Goal: Task Accomplishment & Management: Manage account settings

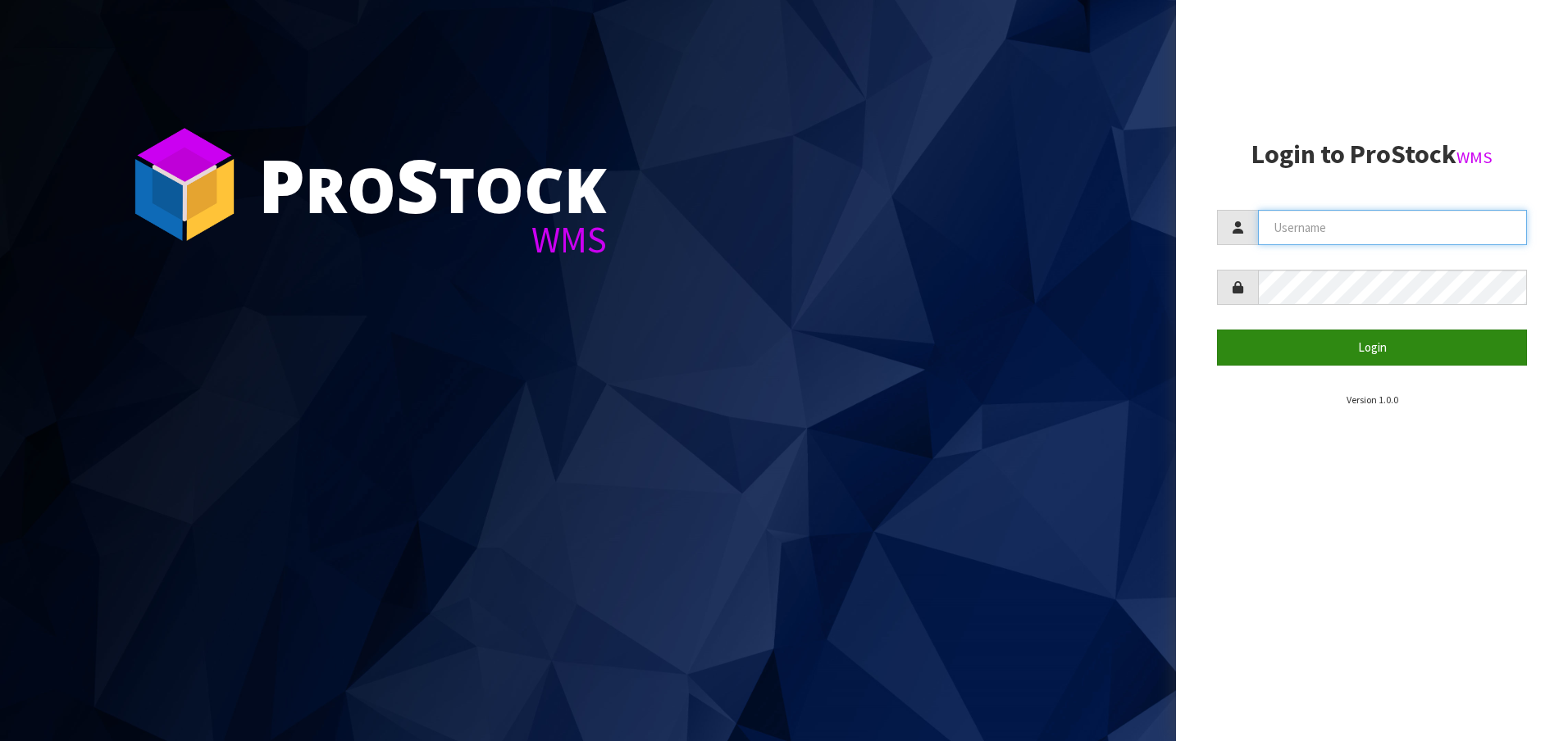
type input "[EMAIL_ADDRESS][DOMAIN_NAME]"
click at [1395, 356] on button "Login" at bounding box center [1372, 347] width 310 height 35
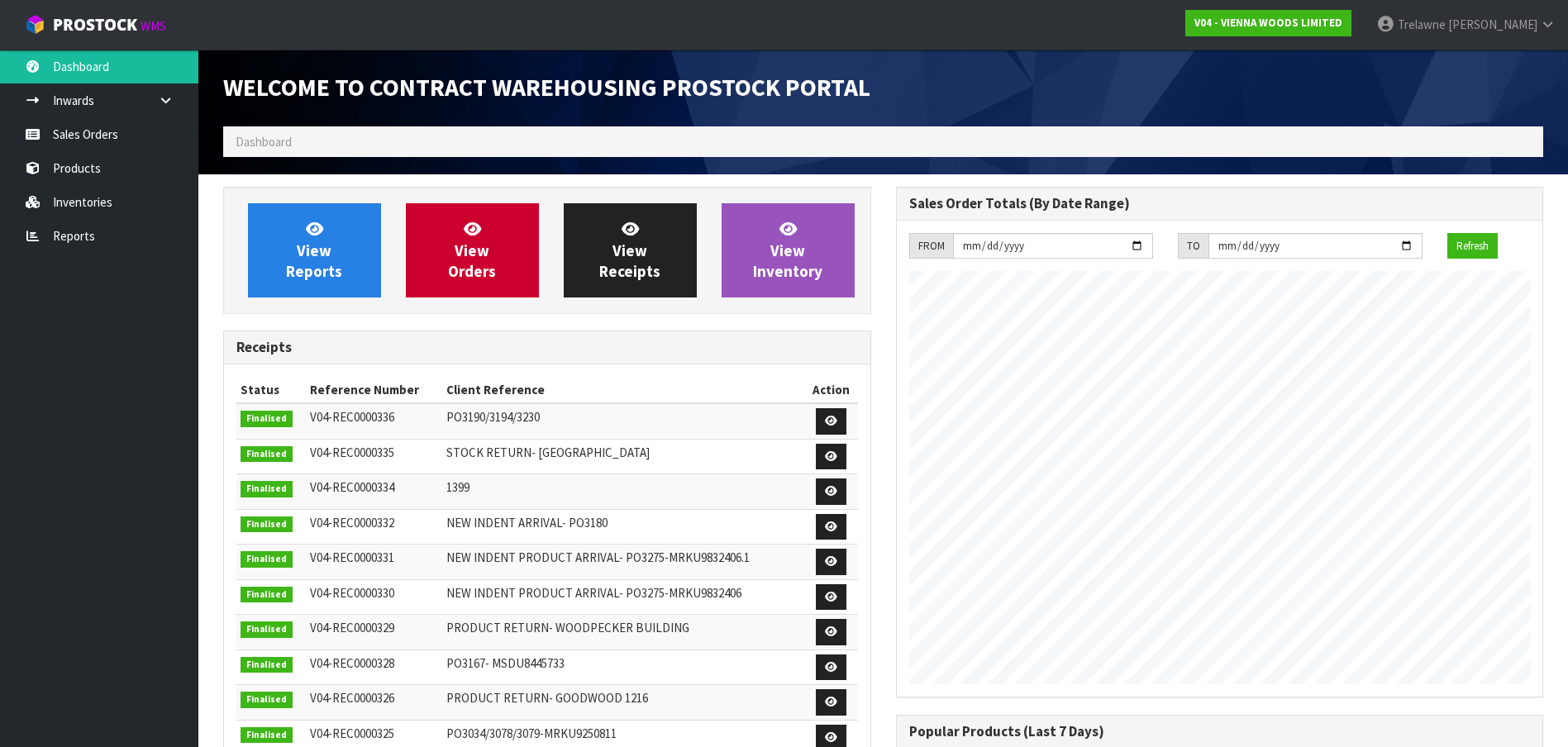
scroll to position [703, 672]
click at [77, 172] on link "Products" at bounding box center [99, 168] width 198 height 34
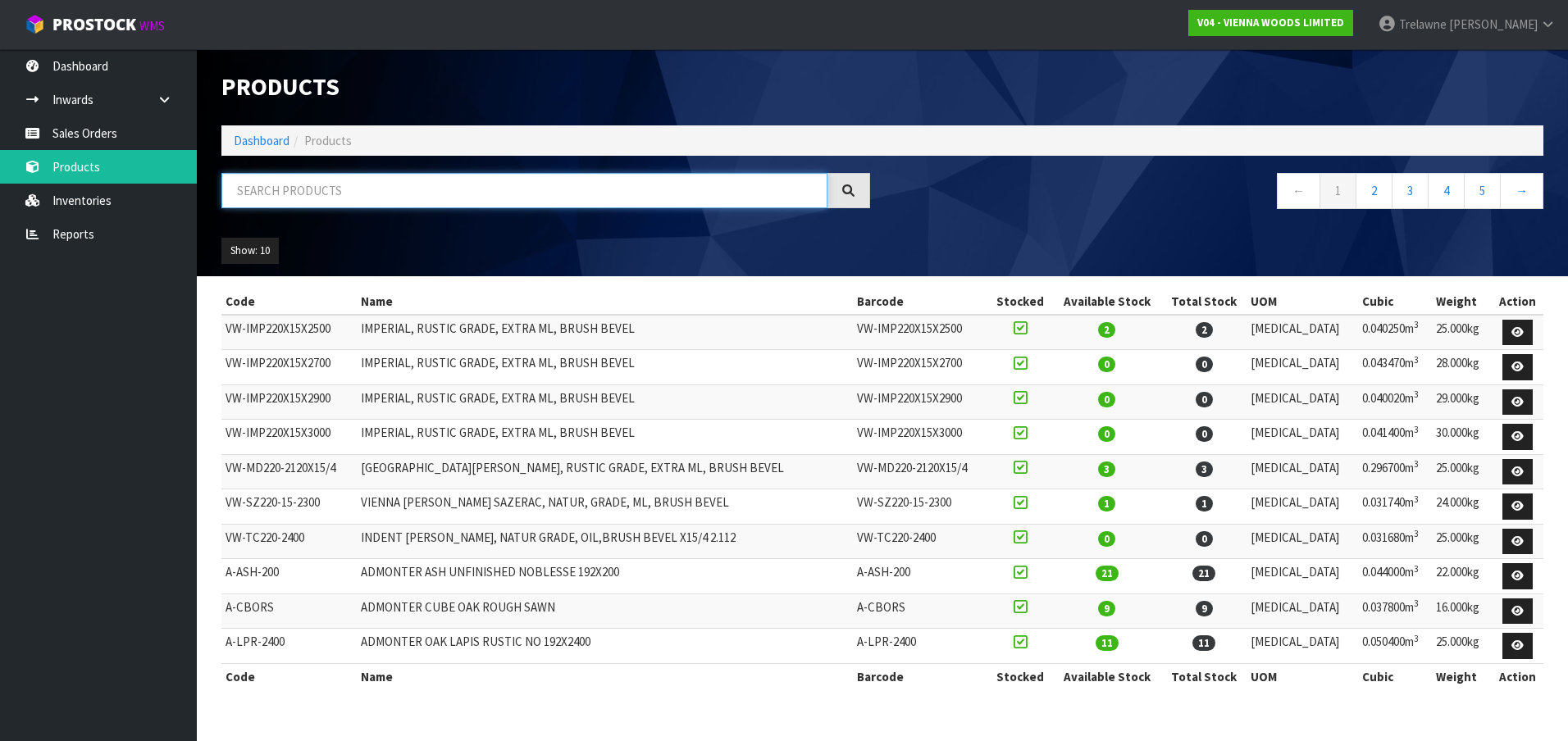
click at [341, 201] on input "text" at bounding box center [524, 191] width 606 height 35
type input "CAFE"
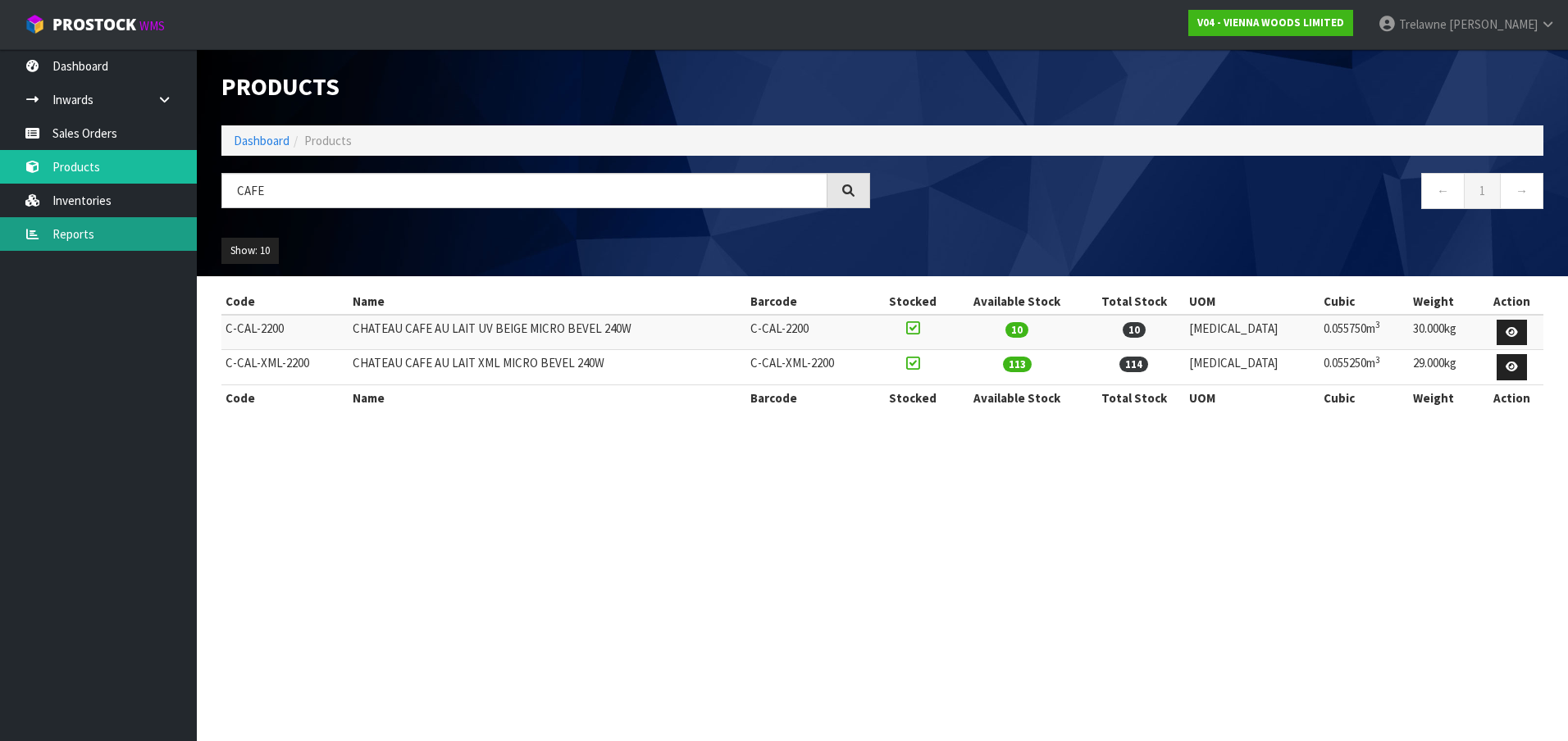
click at [81, 233] on link "Reports" at bounding box center [98, 234] width 197 height 33
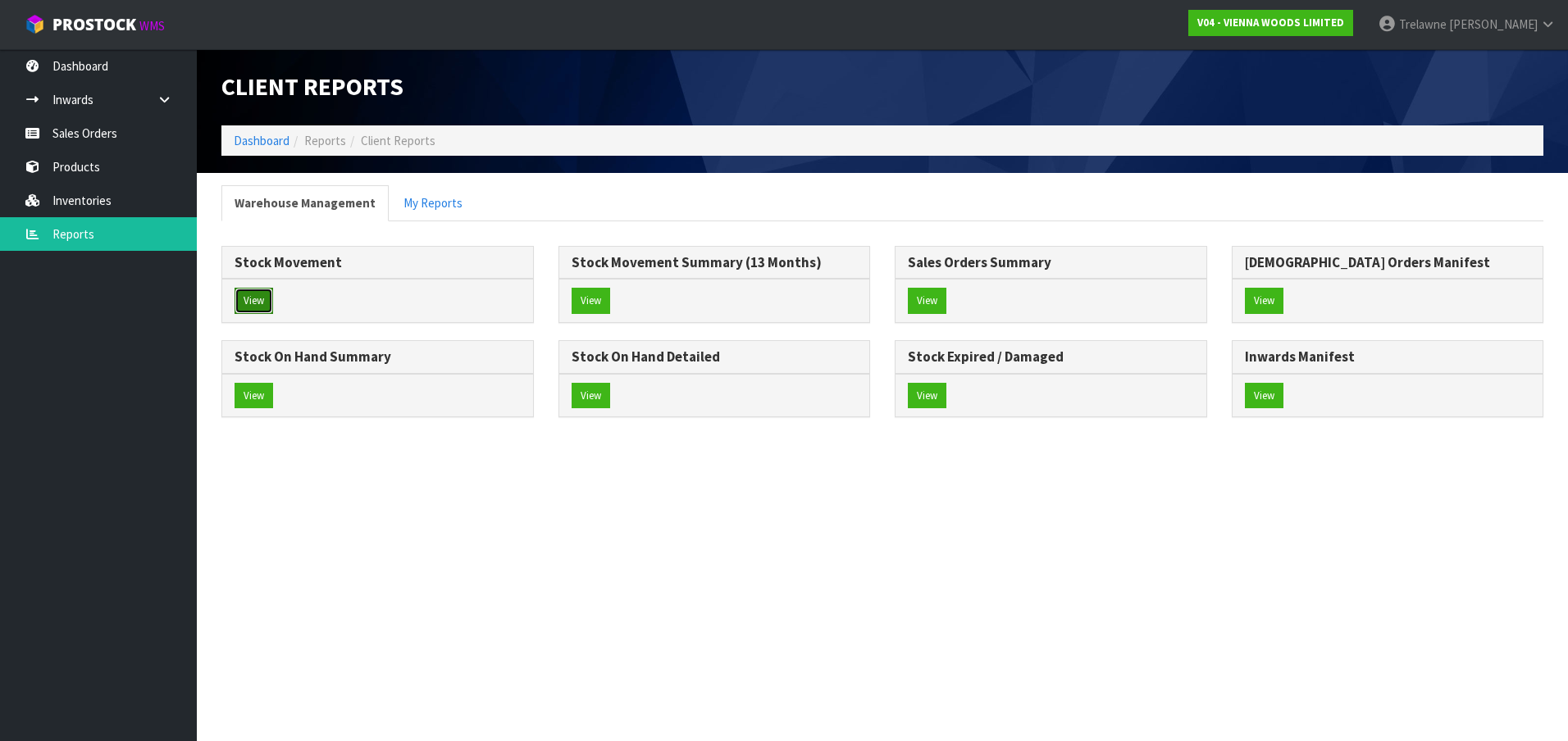
click at [246, 297] on button "View" at bounding box center [253, 300] width 38 height 26
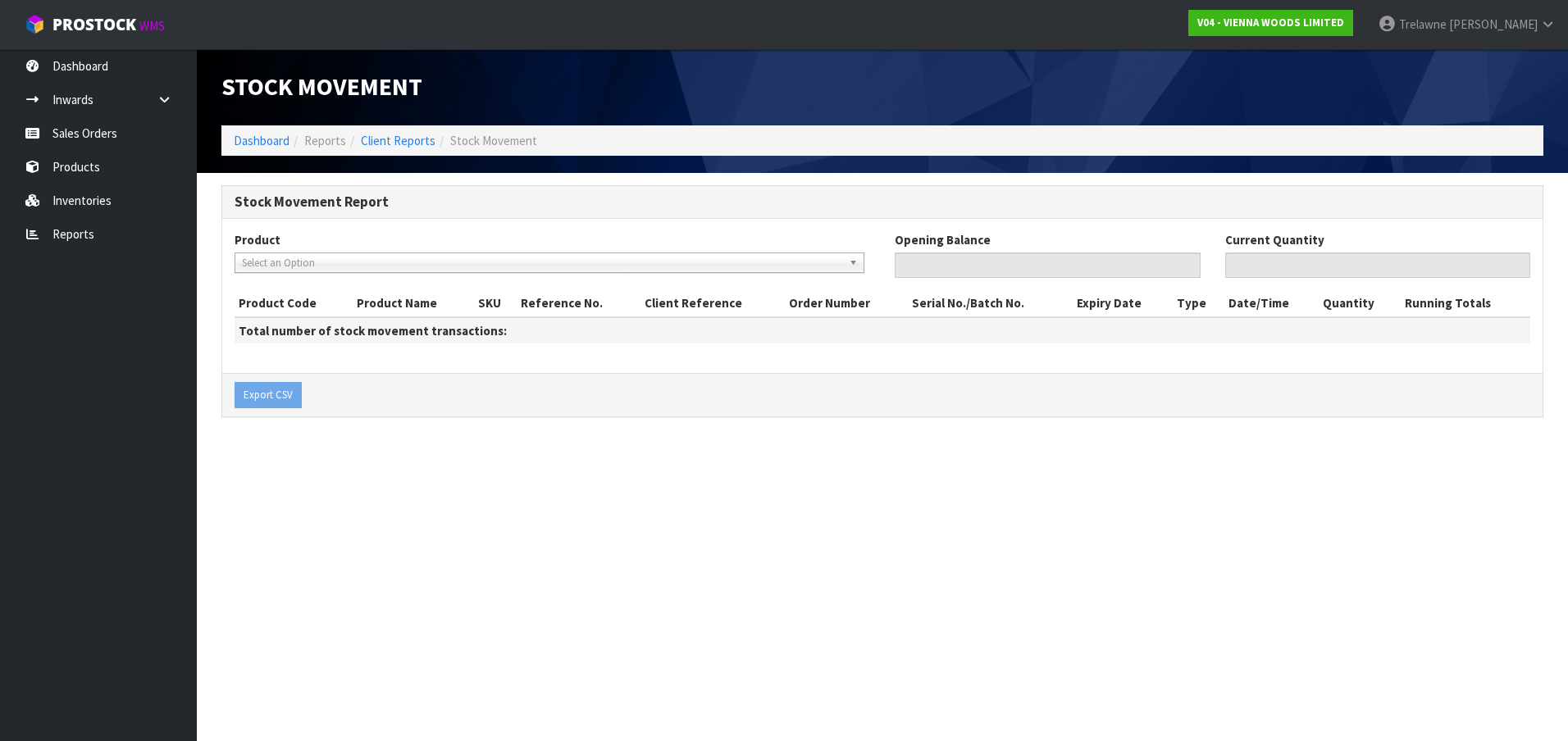
click at [307, 271] on span "Select an Option" at bounding box center [542, 263] width 601 height 20
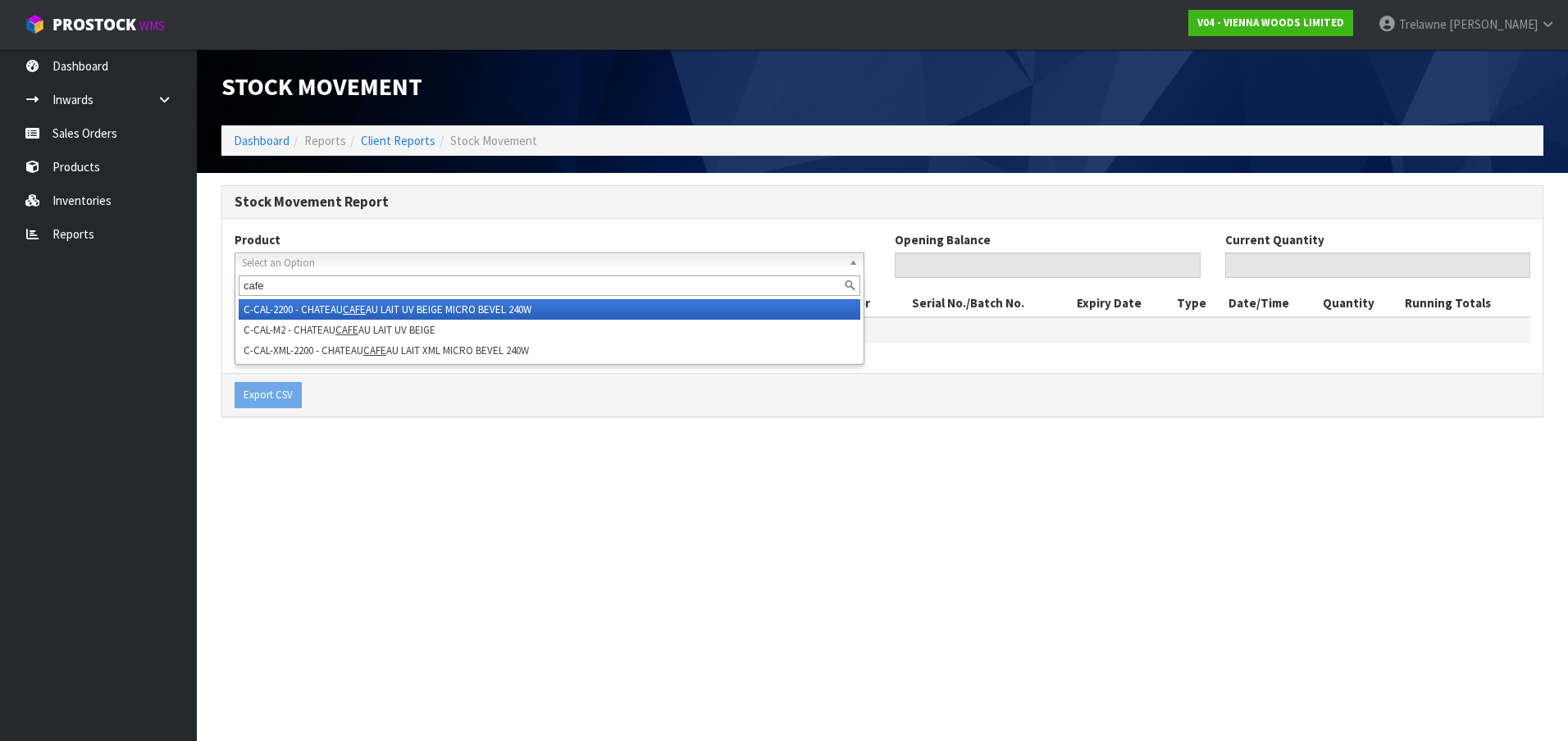
type input "cafe"
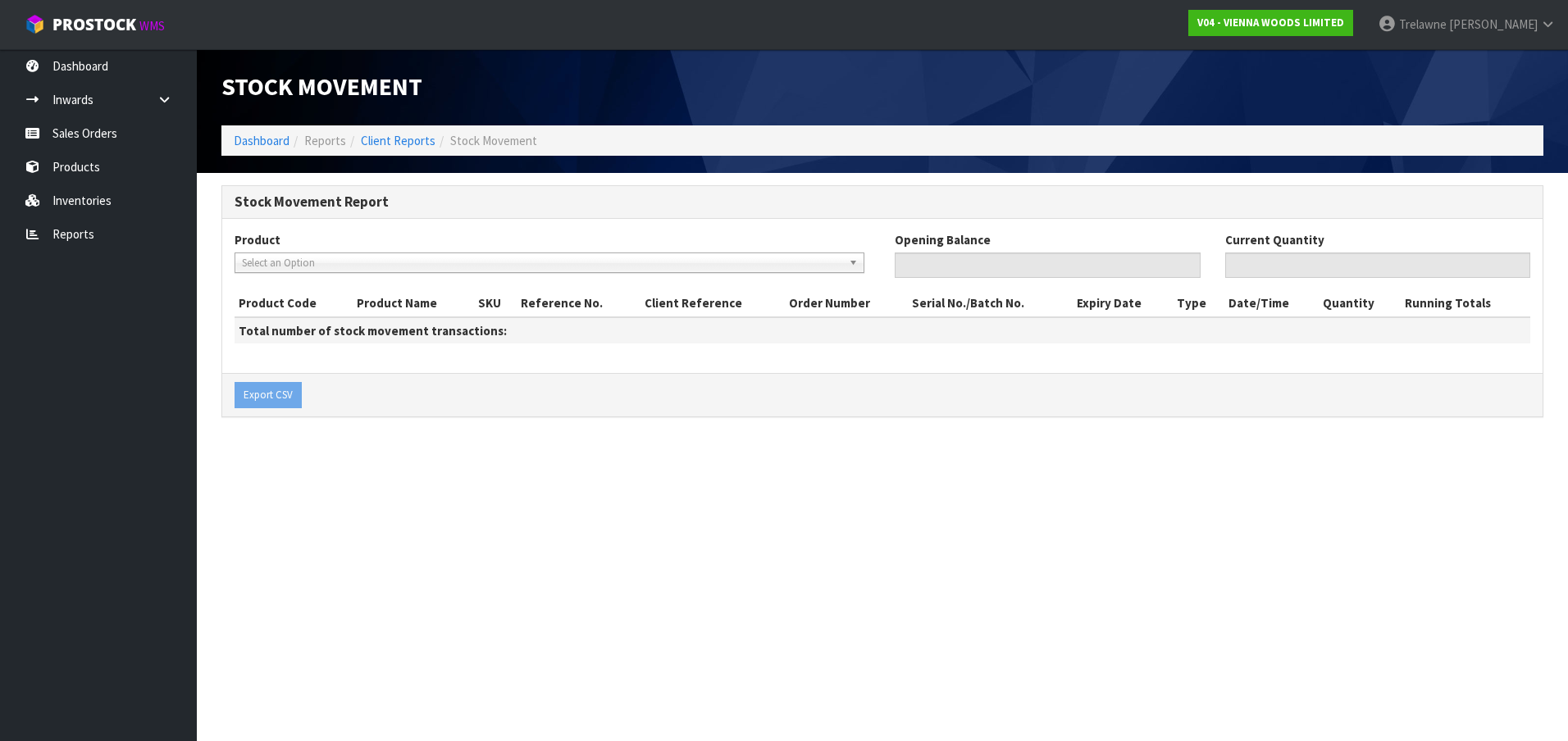
click at [313, 273] on div "Select an Option C-CAL-2200 - CHATEAU CAFE AU LAIT UV BEIGE MICRO BEVEL 240W C-…" at bounding box center [550, 262] width 630 height 21
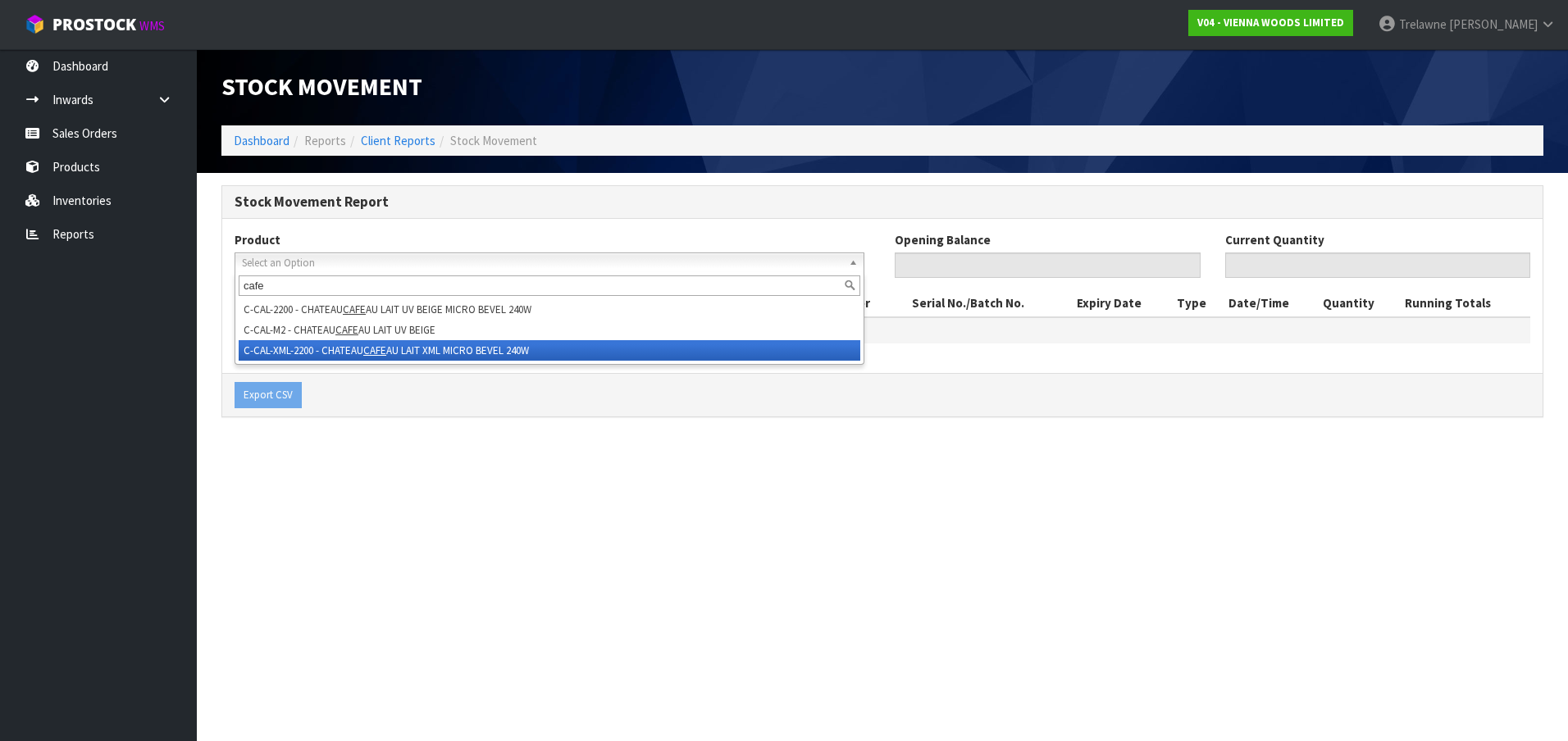
type input "cafe"
click at [320, 352] on li "C-CAL-XML-2200 - CHATEAU CAFE AU LAIT XML MICRO BEVEL 240W" at bounding box center [550, 350] width 622 height 21
type input "0"
type input "114"
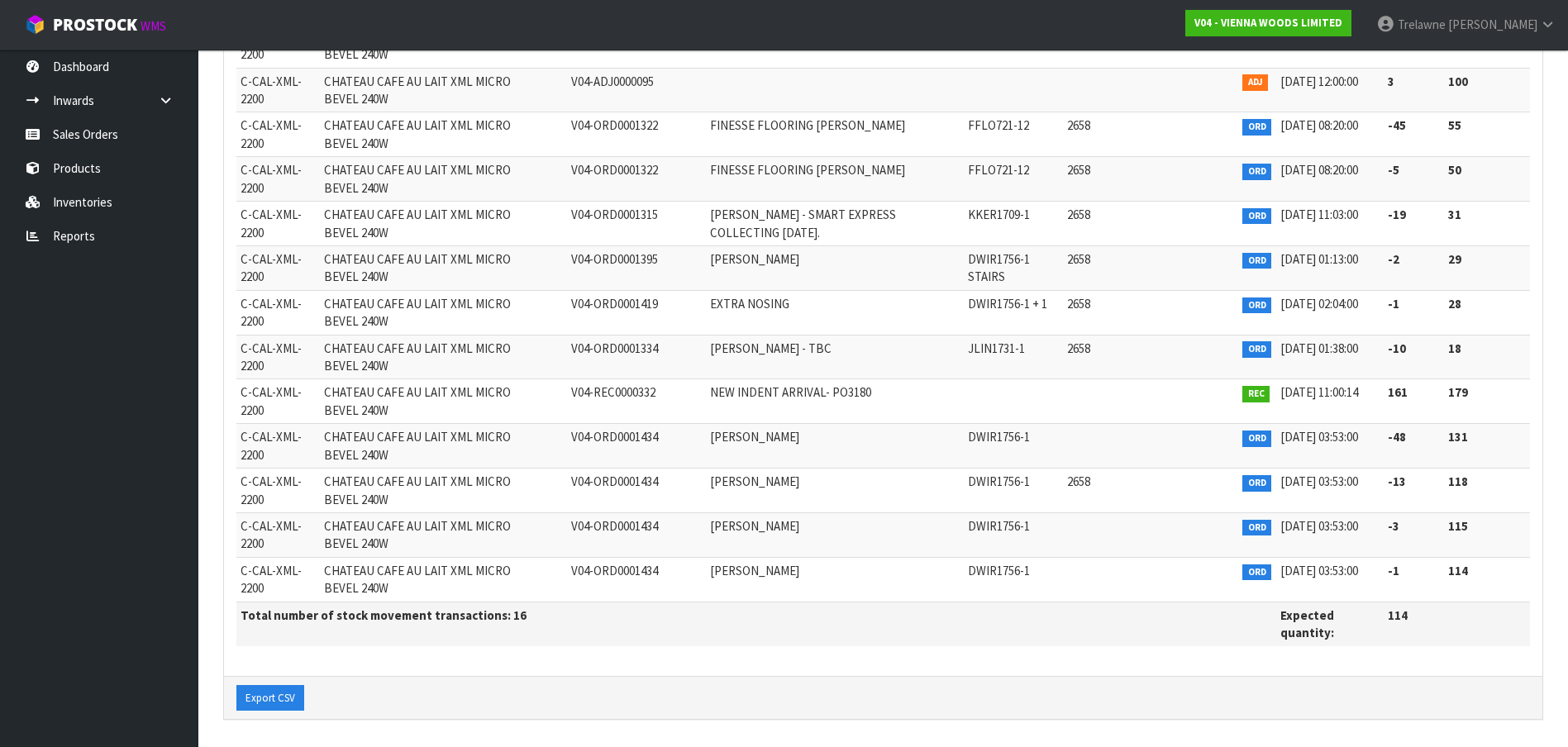
scroll to position [450, 0]
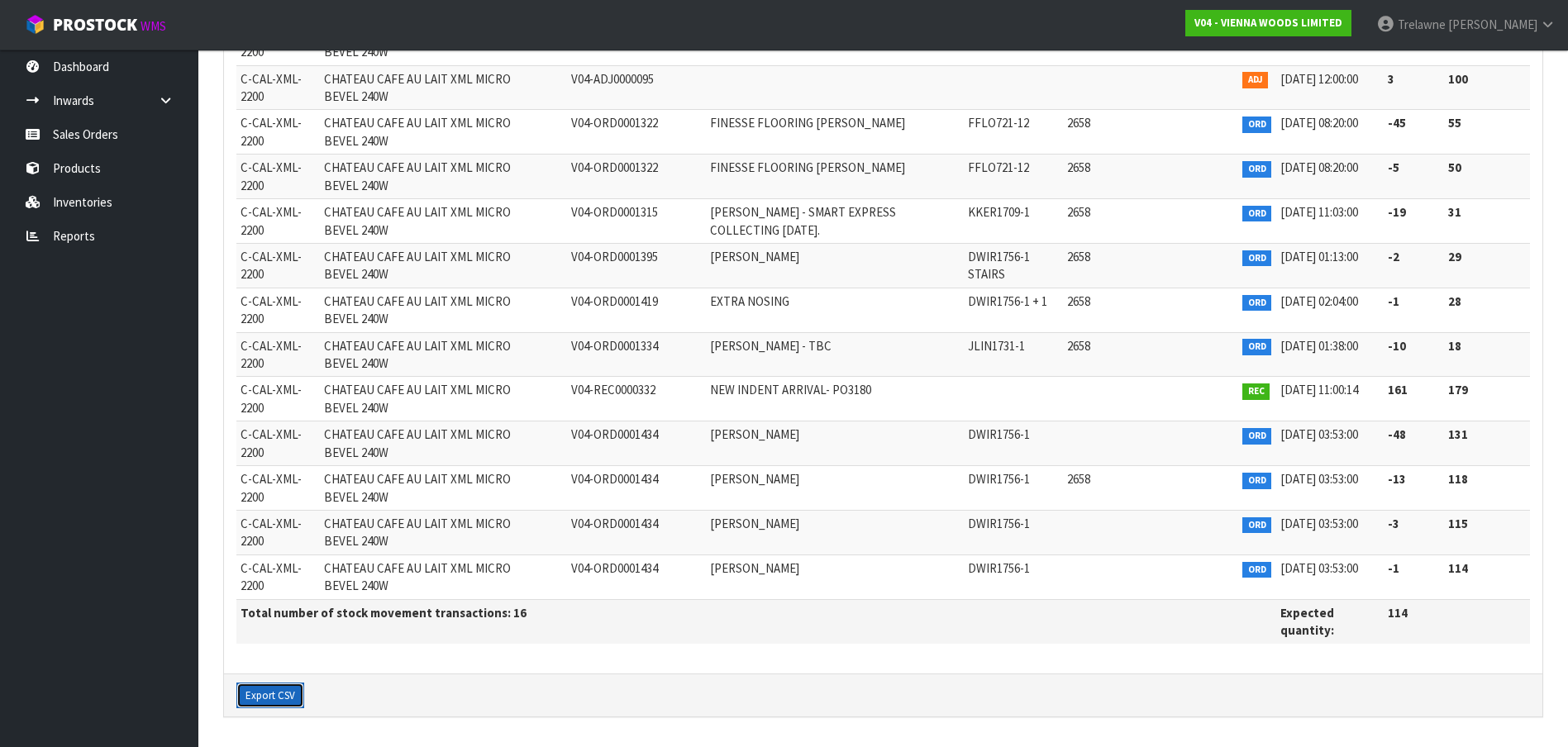
click at [272, 688] on button "Export CSV" at bounding box center [270, 696] width 68 height 27
drag, startPoint x: 121, startPoint y: 129, endPoint x: 128, endPoint y: 137, distance: 10.6
click at [121, 129] on link "Sales Orders" at bounding box center [99, 134] width 198 height 34
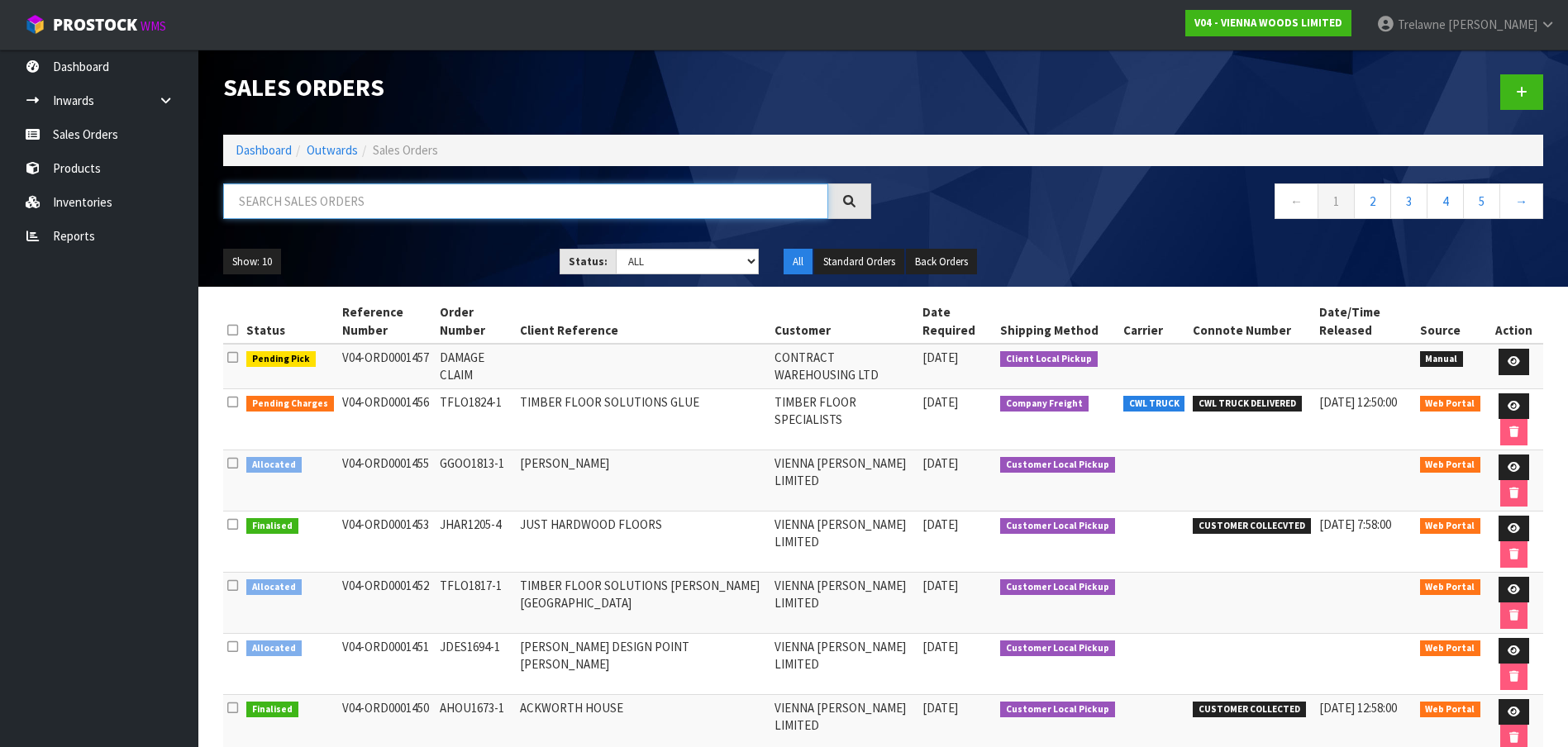
click at [365, 215] on input "text" at bounding box center [525, 201] width 605 height 35
type input "1670"
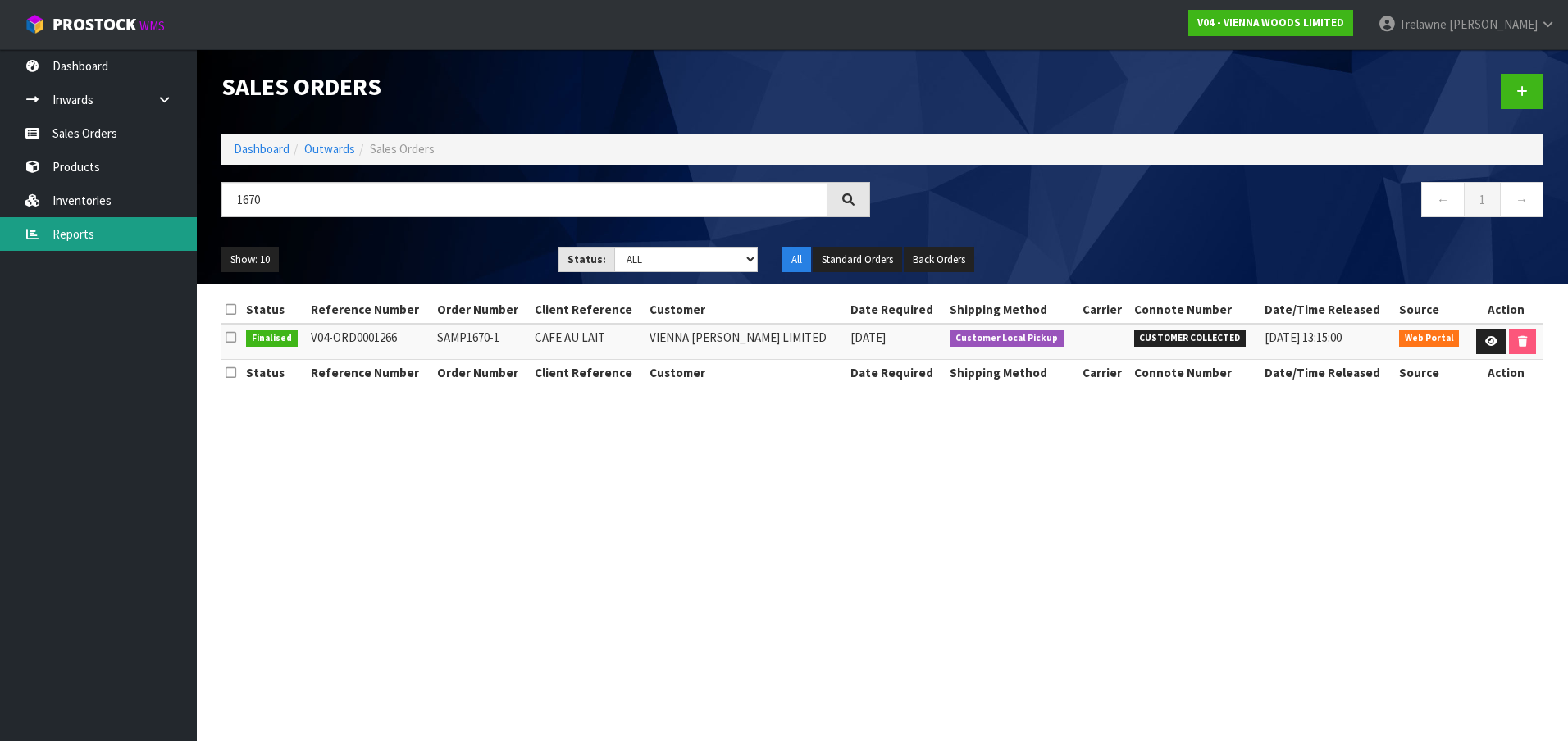
click at [79, 230] on link "Reports" at bounding box center [98, 234] width 197 height 33
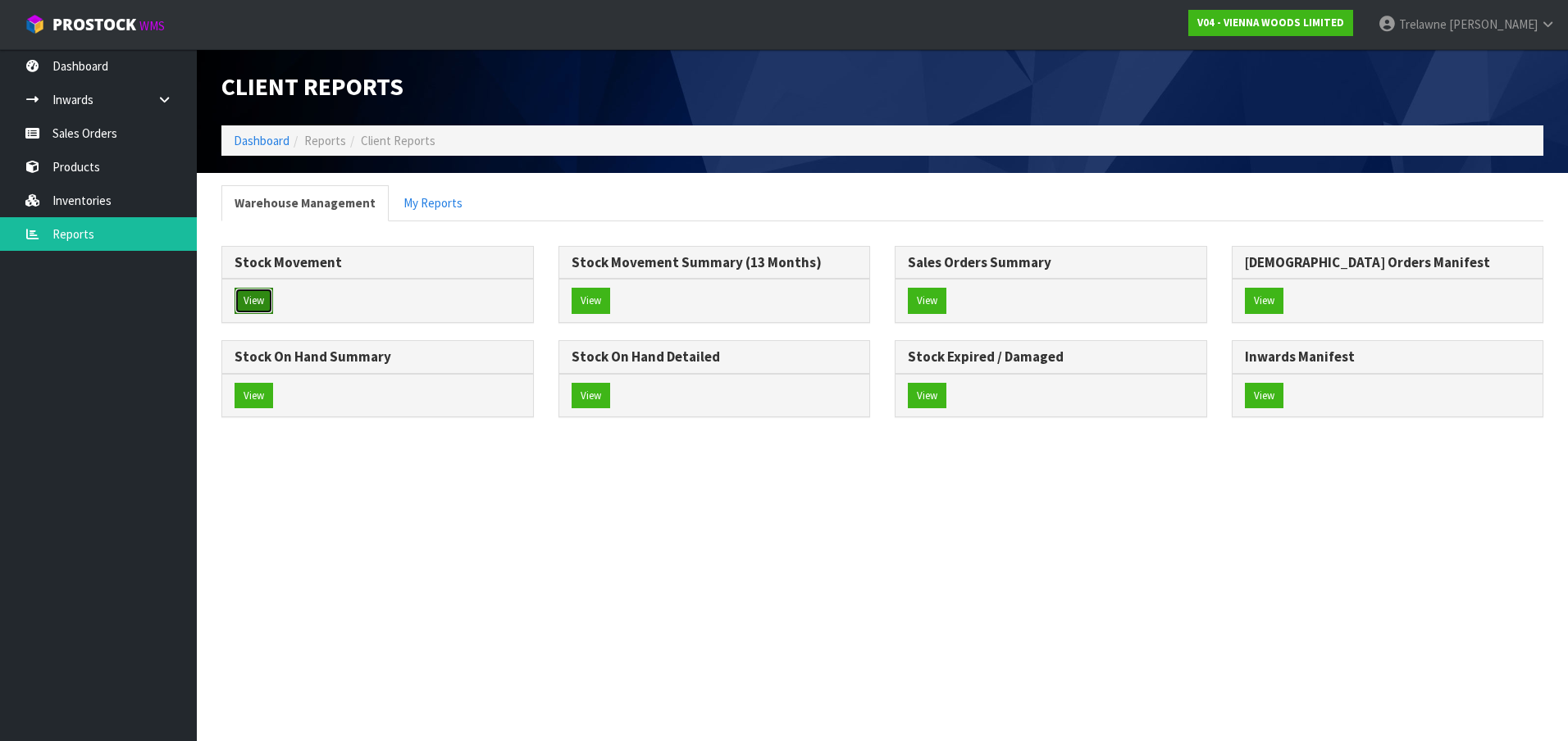
click at [258, 296] on button "View" at bounding box center [253, 300] width 38 height 26
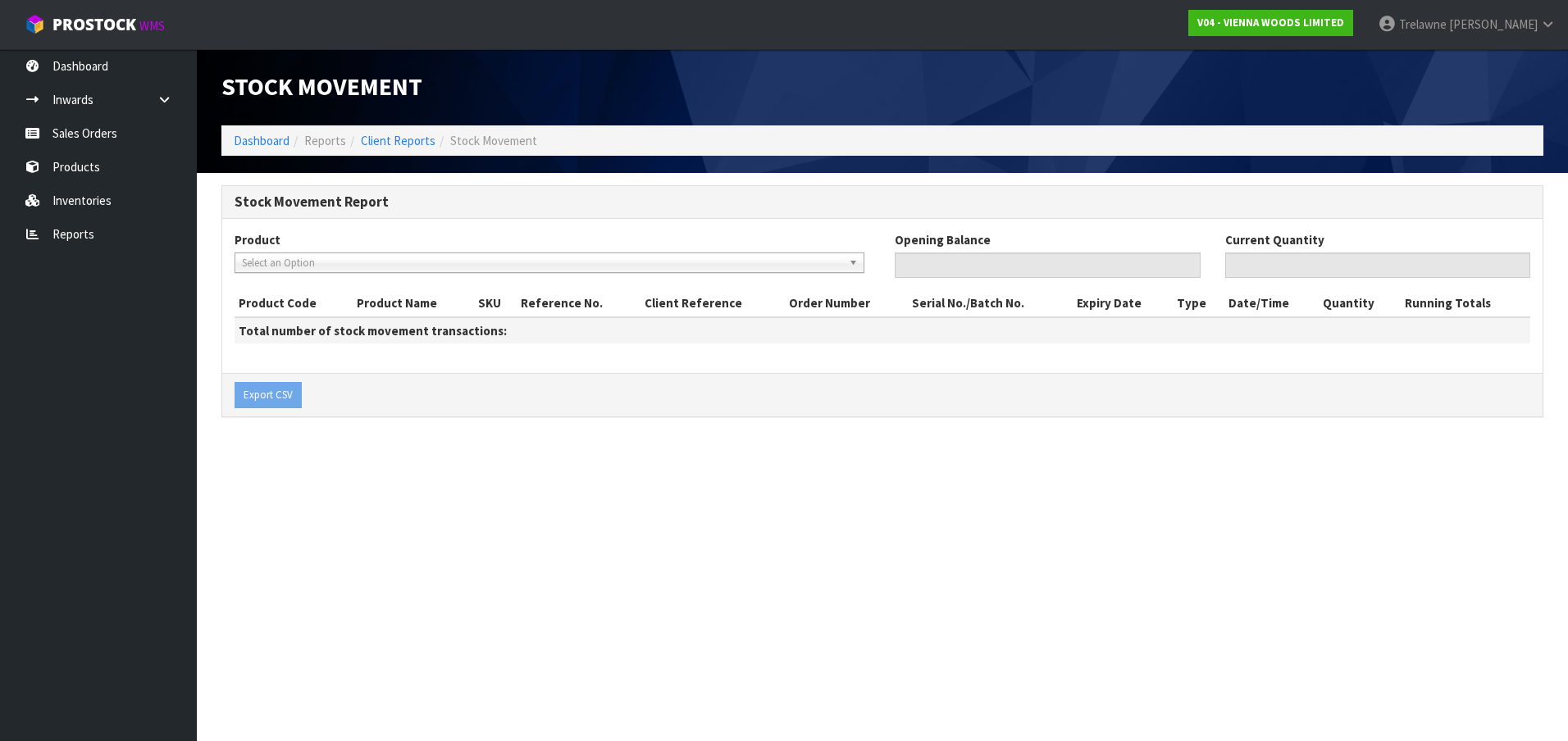
click at [303, 256] on span "Select an Option" at bounding box center [542, 263] width 601 height 20
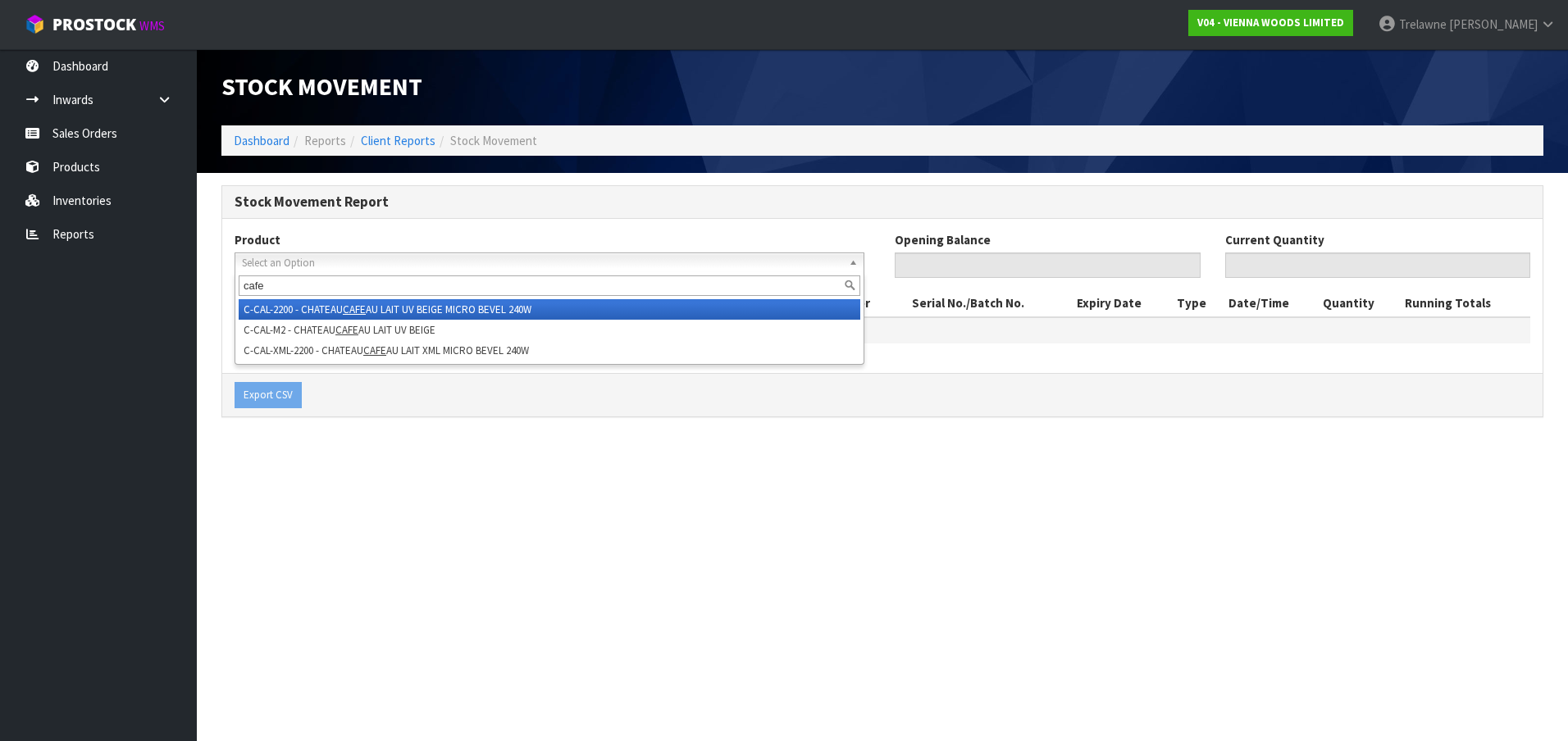
type input "cafe"
click at [319, 305] on li "C-CAL-2200 - CHATEAU CAFE AU LAIT UV BEIGE MICRO BEVEL 240W" at bounding box center [550, 309] width 622 height 21
type input "0"
type input "10"
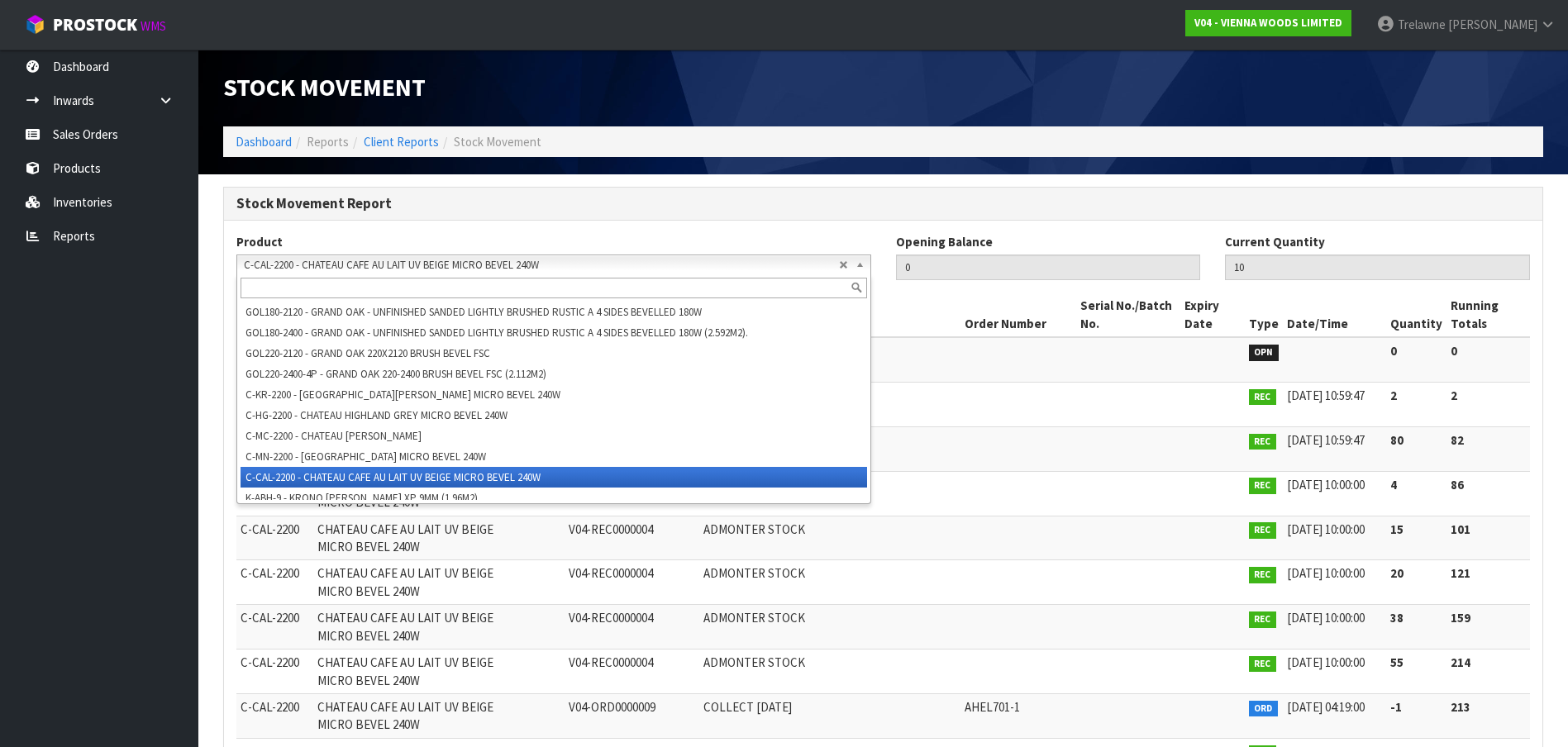
click at [856, 265] on b at bounding box center [862, 264] width 15 height 19
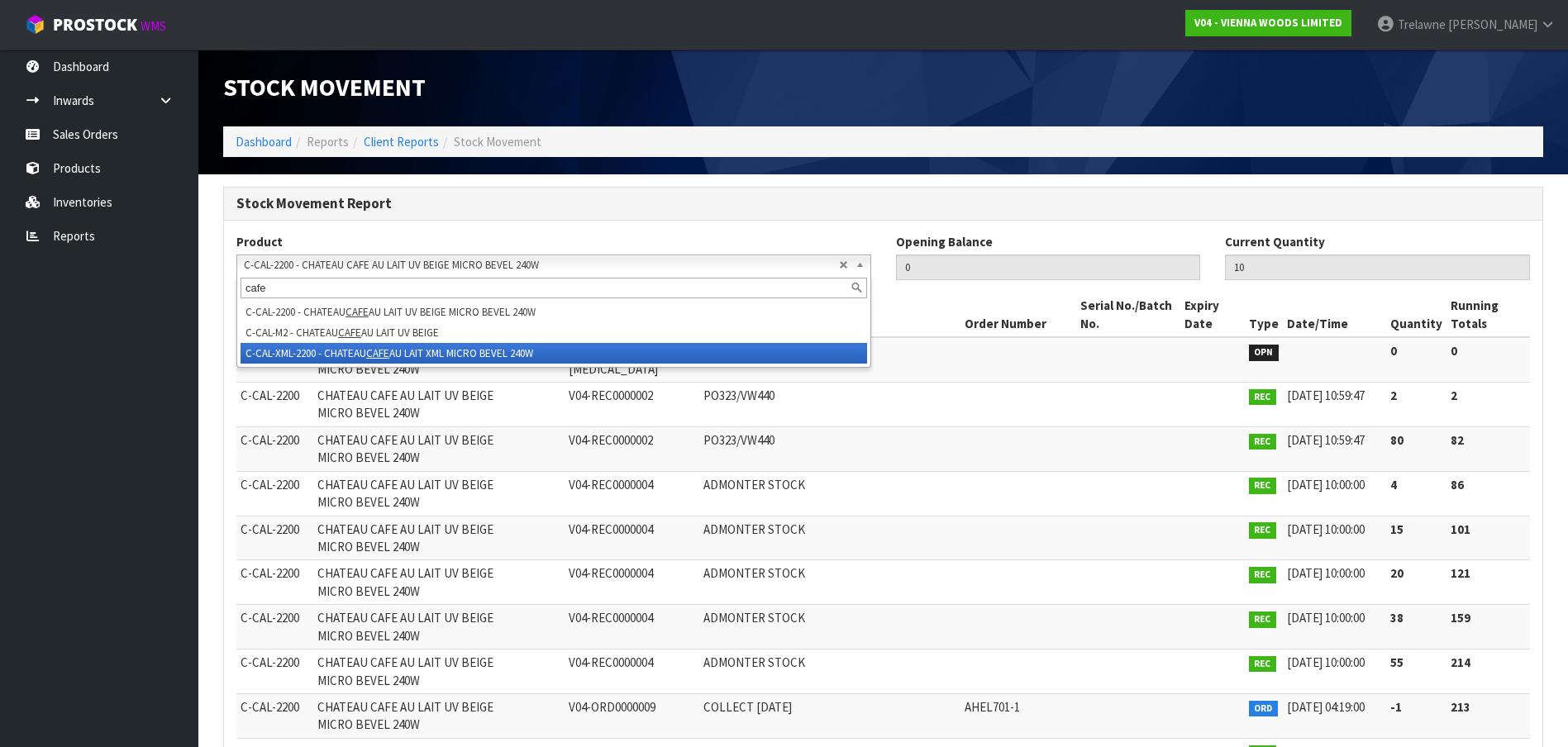
type input "cafe"
click at [340, 361] on li "C-CAL-XML-2200 - CHATEAU CAFE AU LAIT XML MICRO BEVEL 240W" at bounding box center [554, 353] width 627 height 21
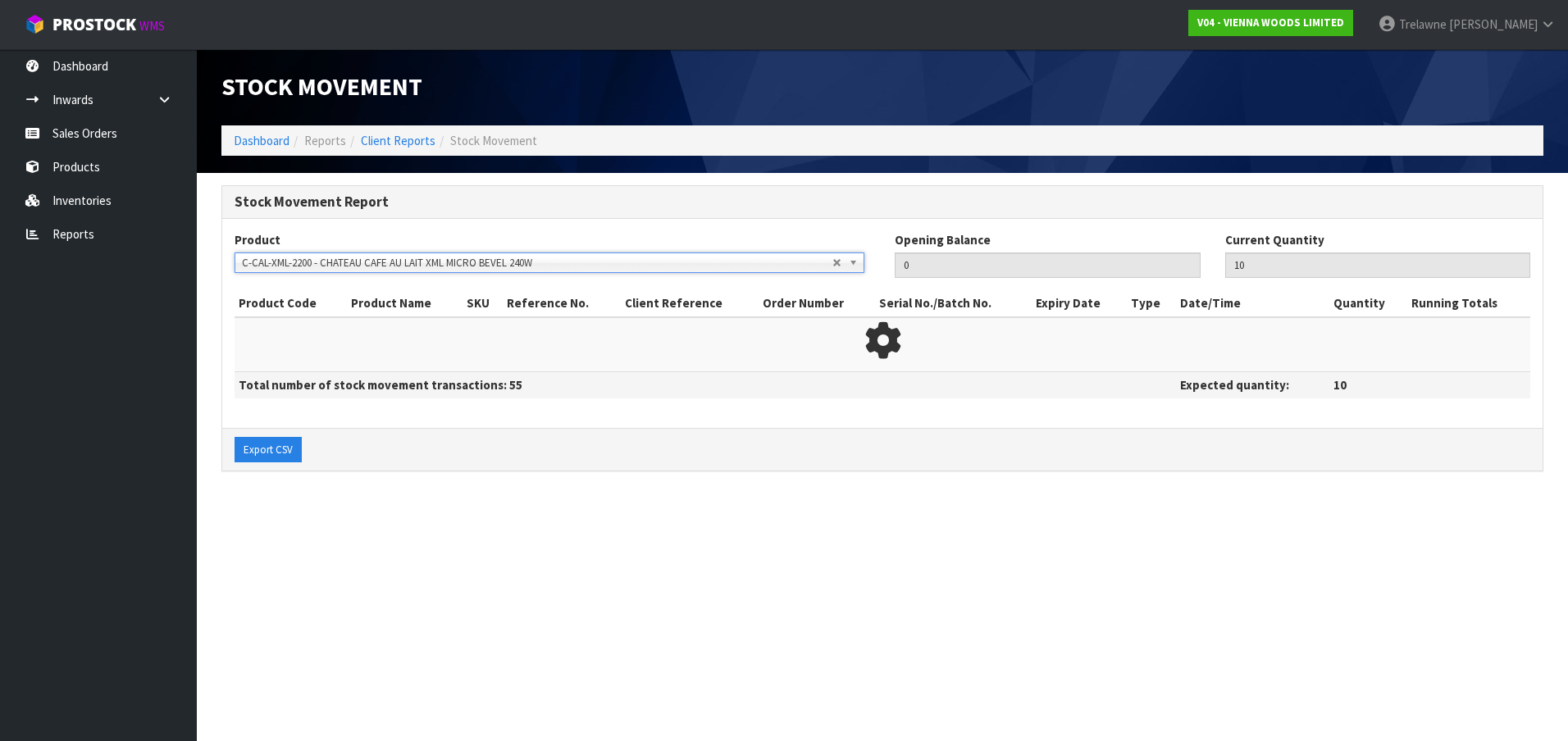
type input "114"
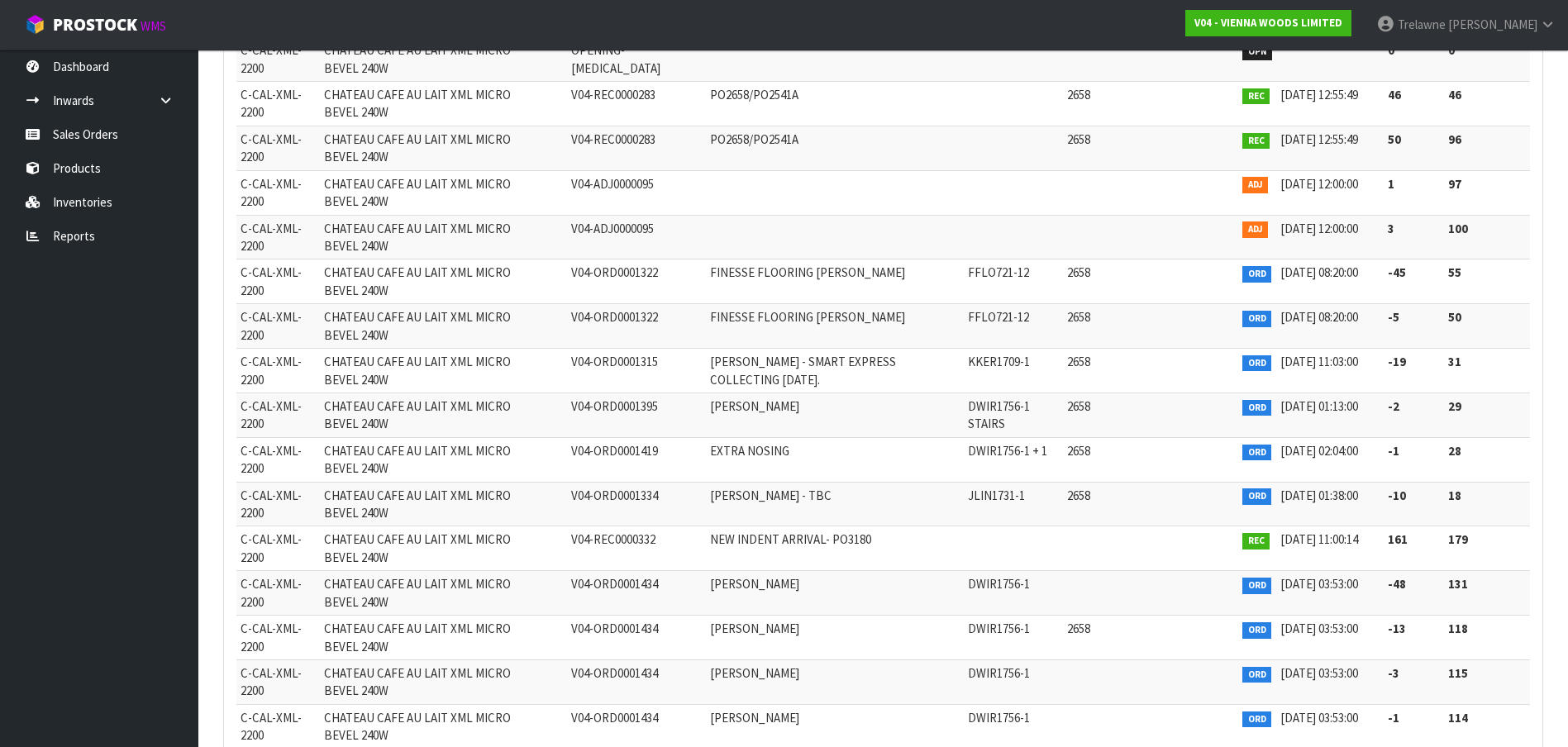
scroll to position [202, 0]
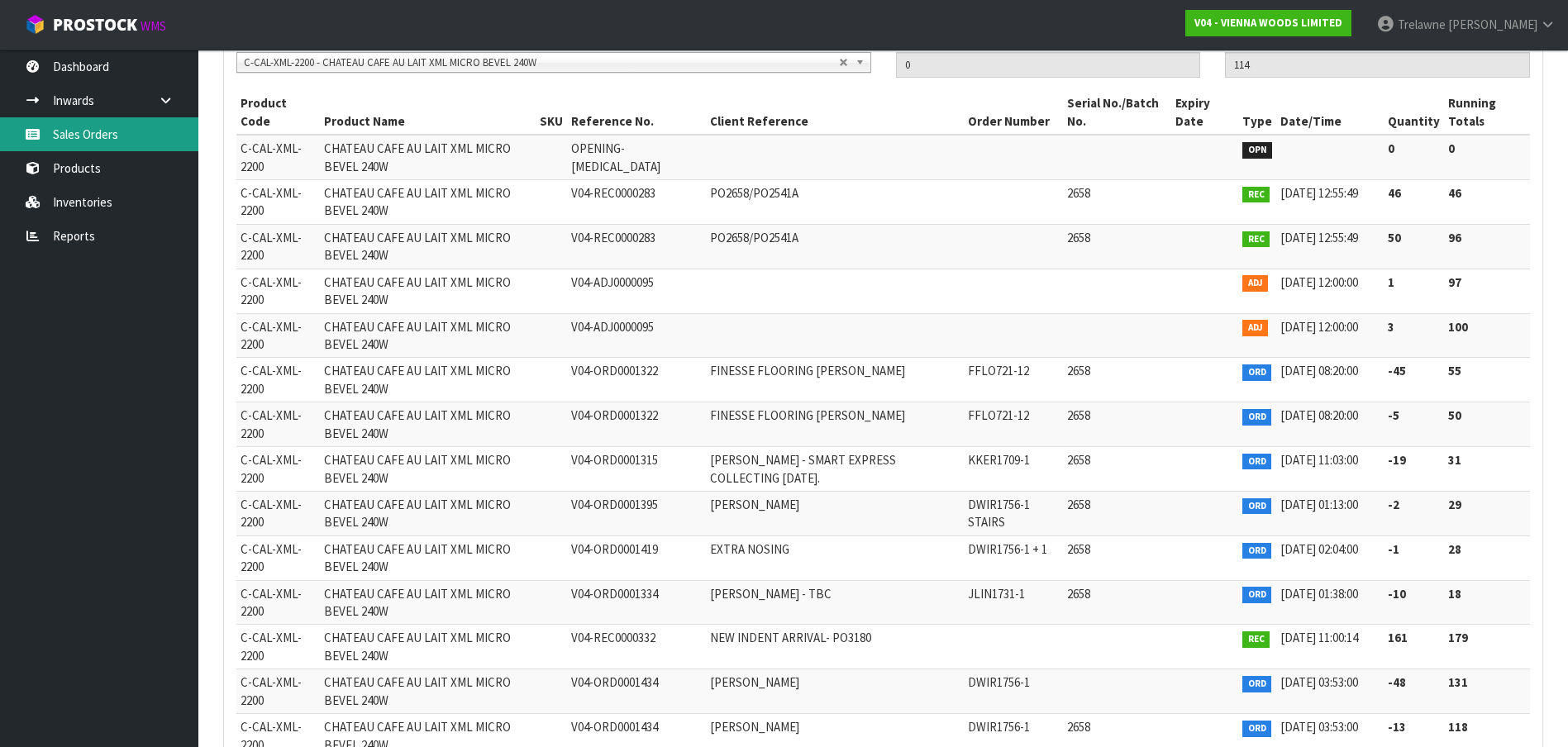
click at [97, 137] on link "Sales Orders" at bounding box center [99, 134] width 198 height 34
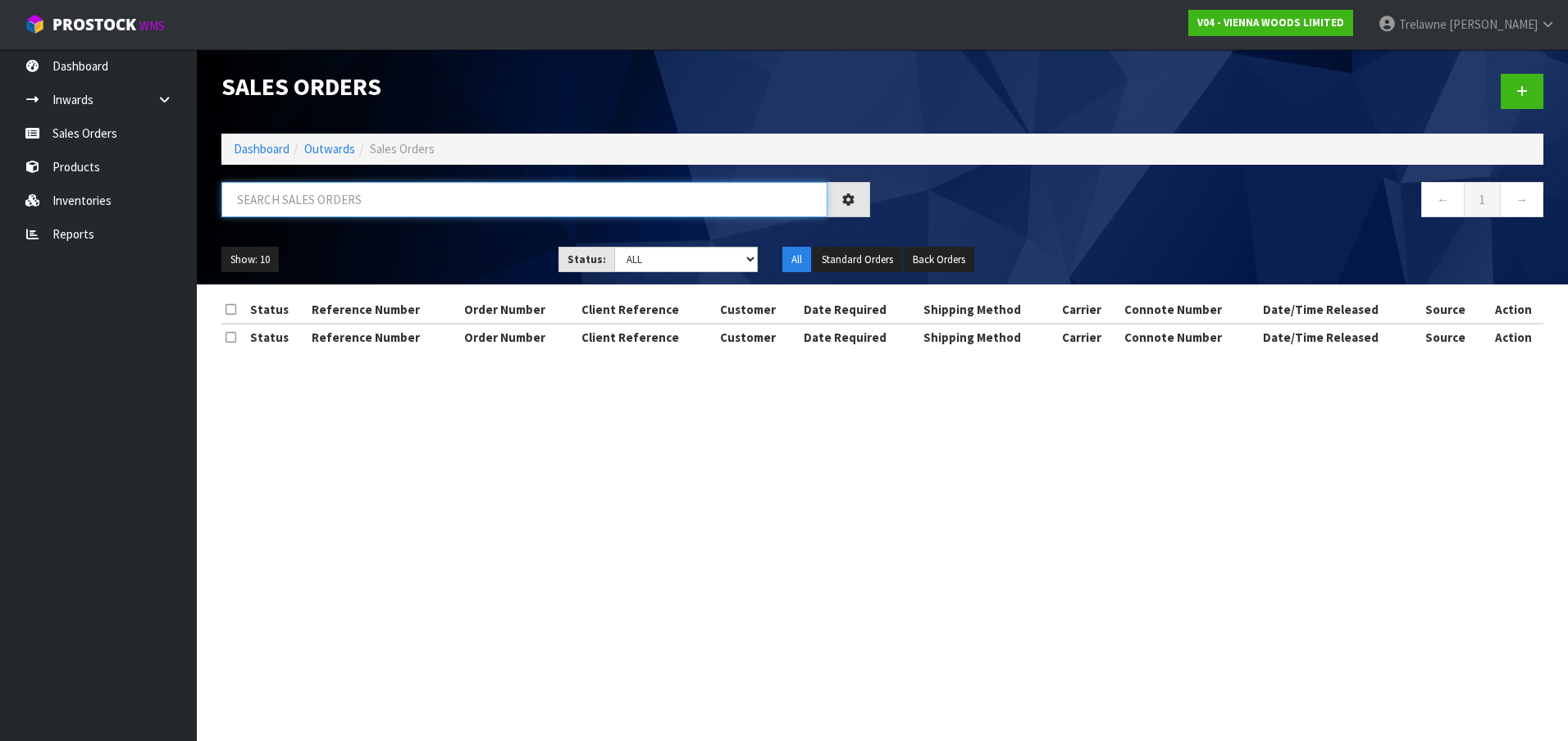
click at [262, 187] on input "text" at bounding box center [524, 199] width 606 height 35
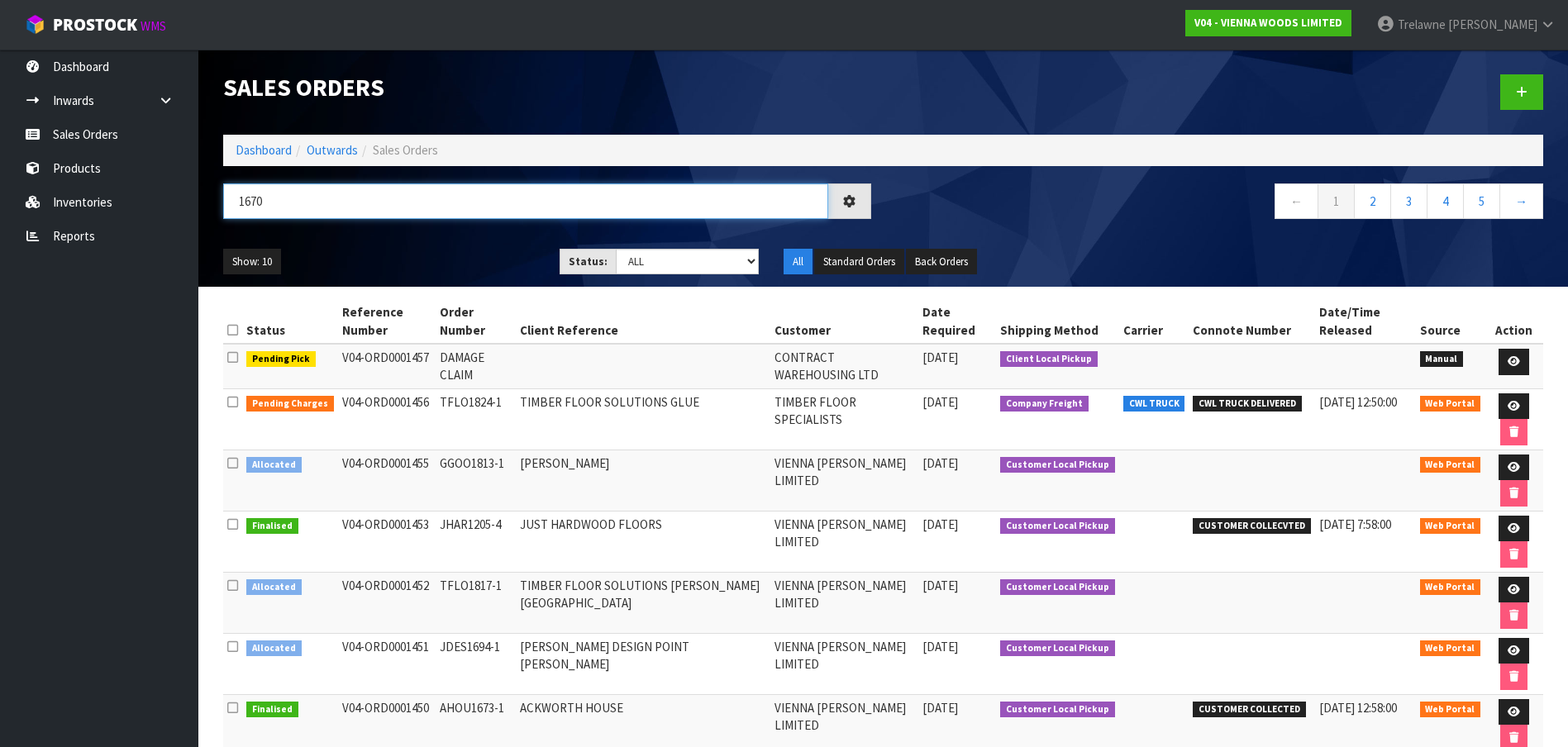
type input "1670"
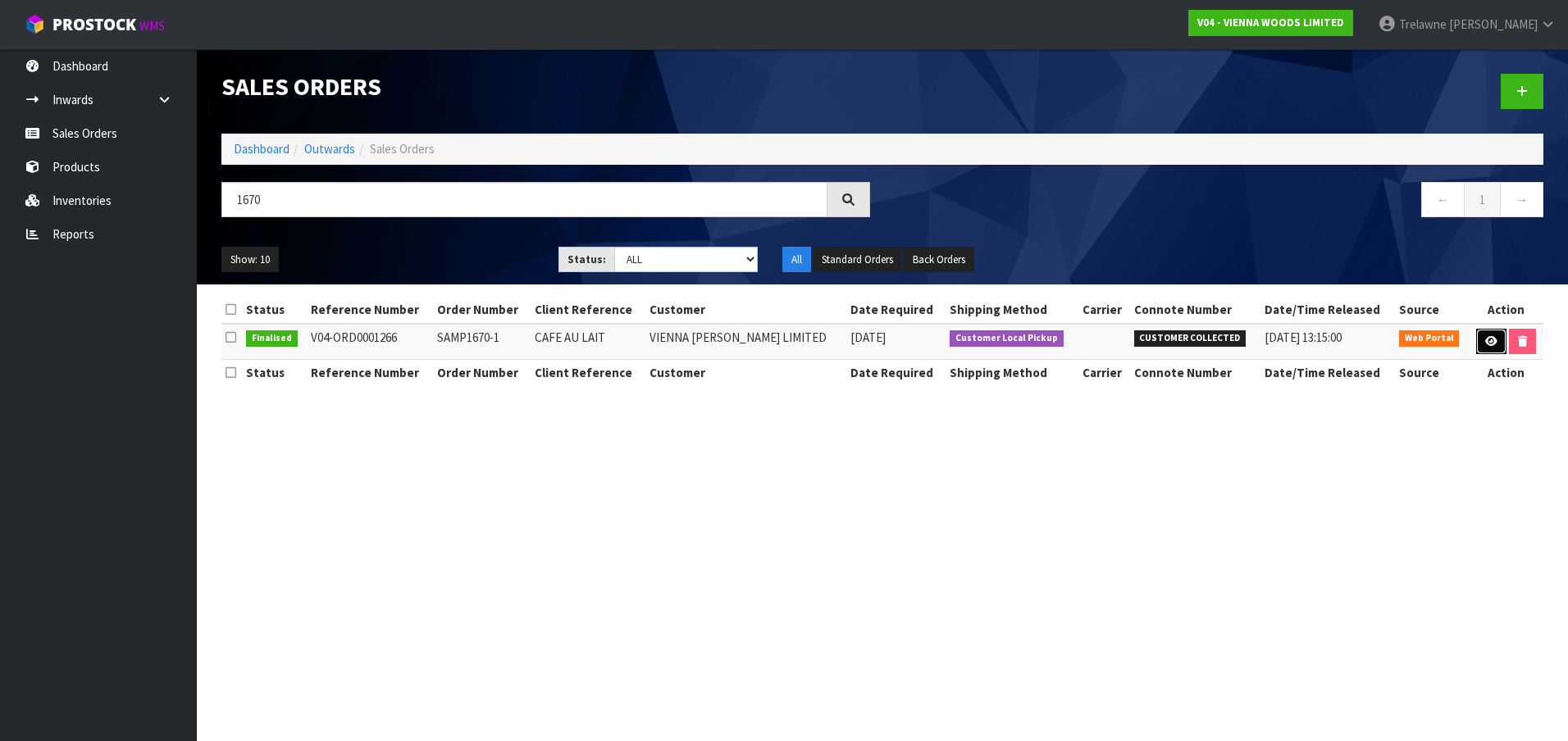
click at [1488, 339] on icon at bounding box center [1492, 341] width 13 height 11
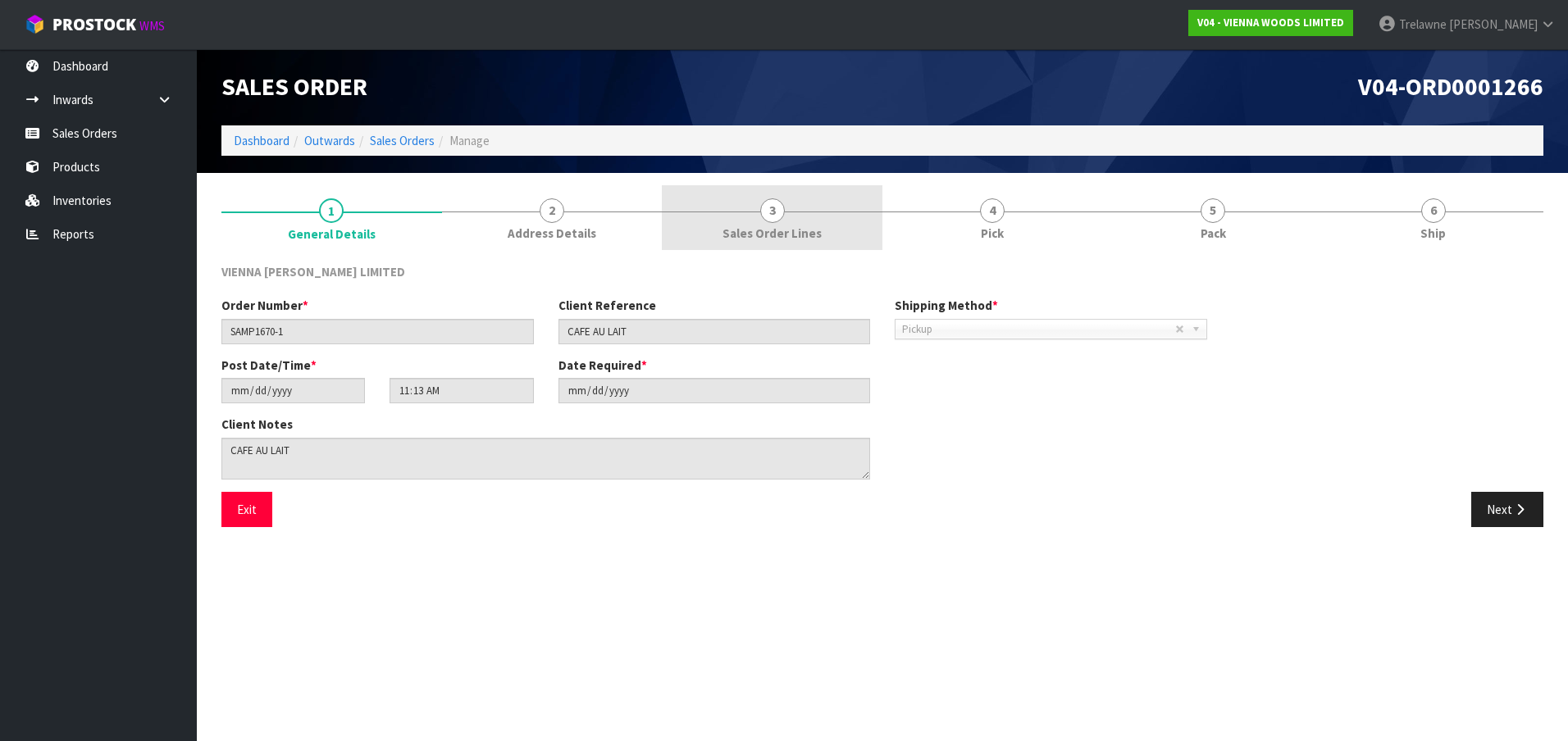
click at [789, 221] on link "3 Sales Order Lines" at bounding box center [773, 218] width 221 height 65
